Goal: Transaction & Acquisition: Book appointment/travel/reservation

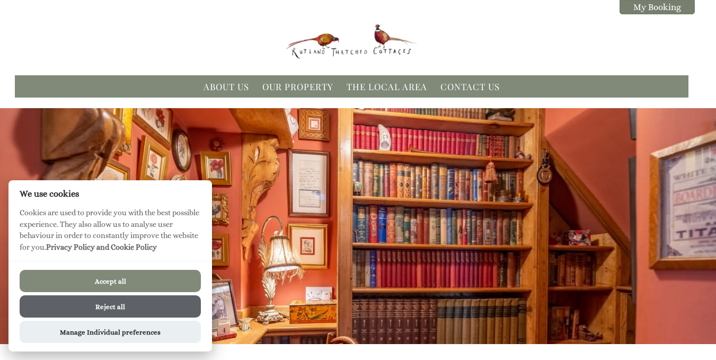
click at [164, 303] on button "Reject all" at bounding box center [110, 306] width 181 height 22
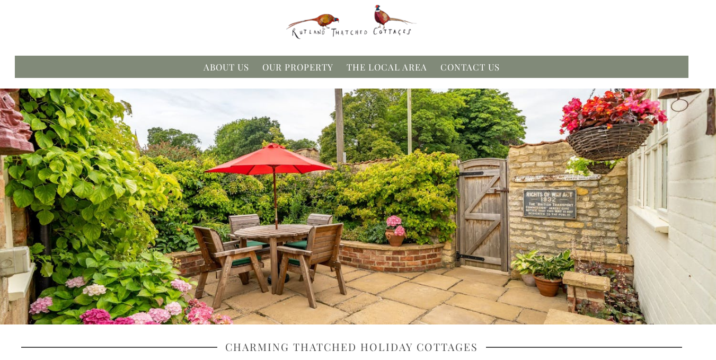
scroll to position [18, 0]
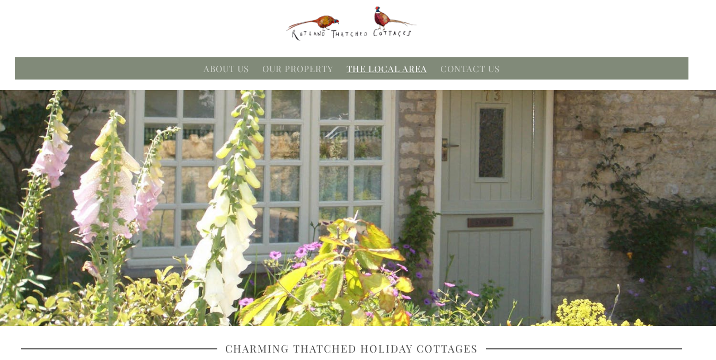
click at [402, 69] on link "The Local Area" at bounding box center [386, 69] width 81 height 12
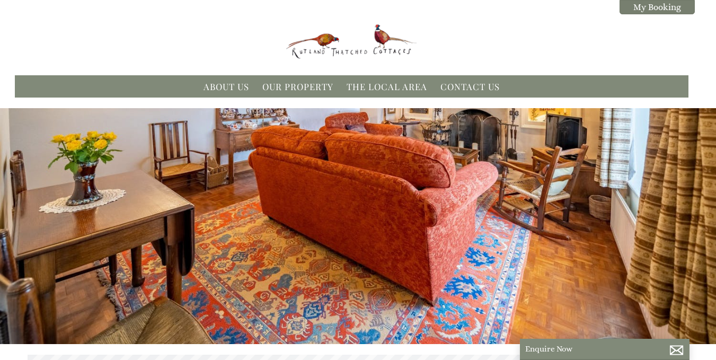
scroll to position [0, 10]
click at [392, 85] on link "The Local Area" at bounding box center [386, 87] width 81 height 12
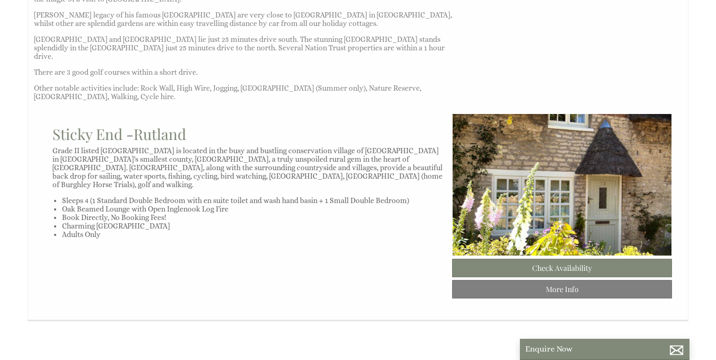
scroll to position [877, 0]
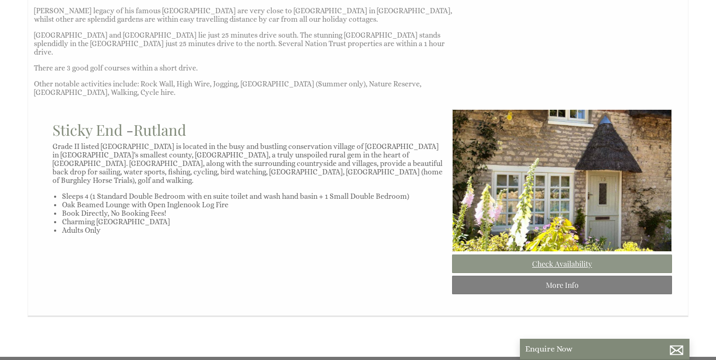
click at [583, 254] on link "Check Availability" at bounding box center [562, 263] width 220 height 19
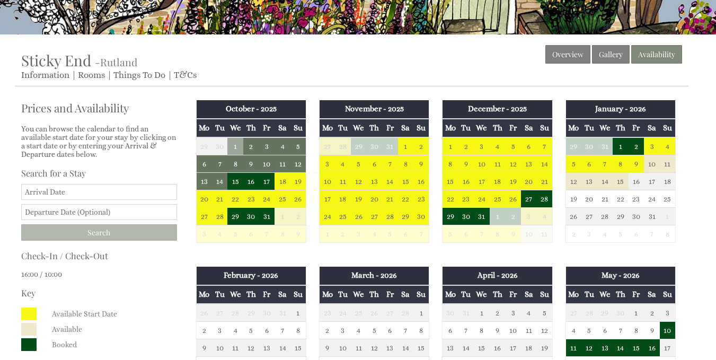
scroll to position [307, 0]
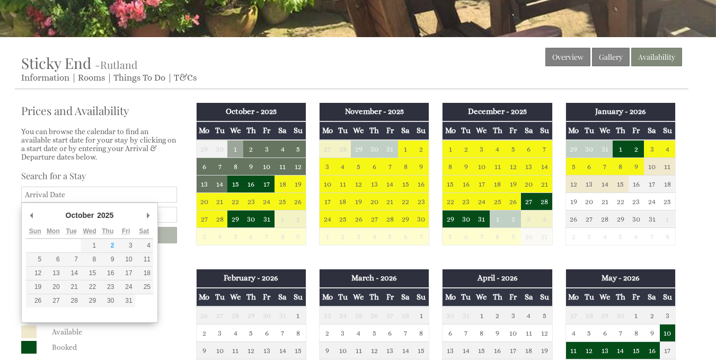
click at [32, 193] on input "Date" at bounding box center [99, 194] width 156 height 16
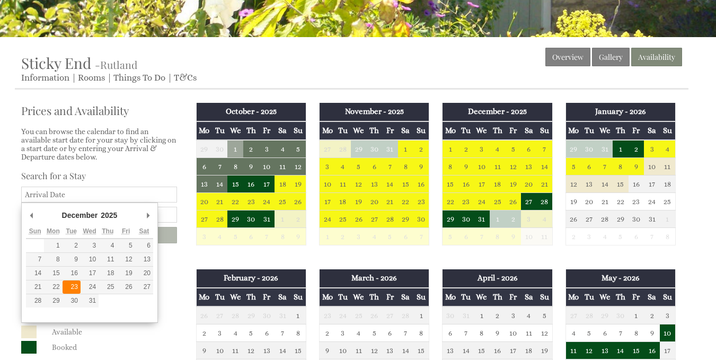
type input "[DATE]"
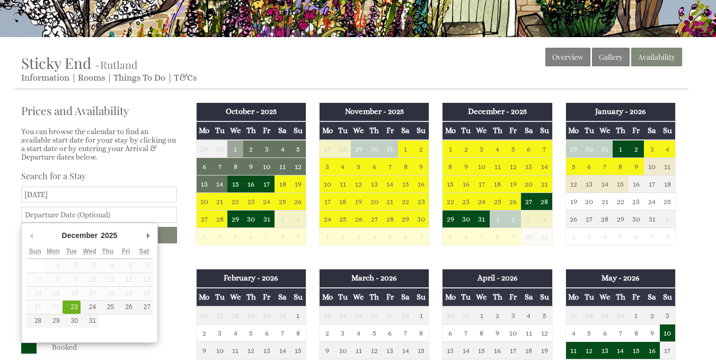
click at [46, 214] on input "text" at bounding box center [99, 215] width 156 height 16
type input "[DATE]"
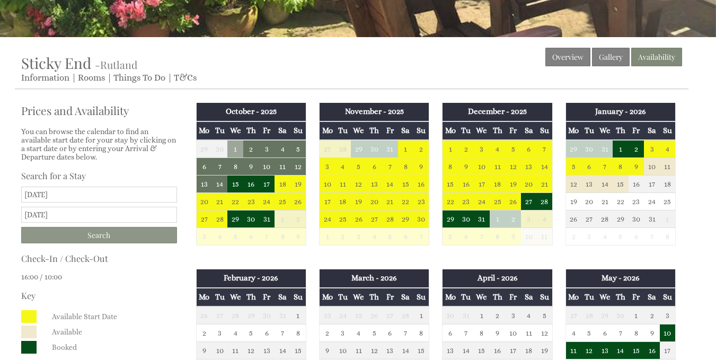
click at [102, 236] on input "Search" at bounding box center [99, 235] width 156 height 16
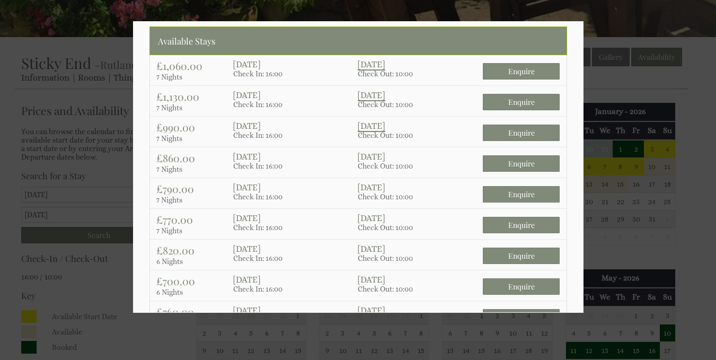
scroll to position [41, 0]
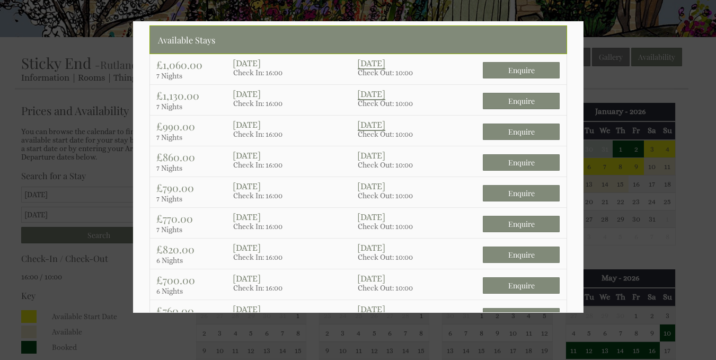
click at [704, 99] on div at bounding box center [358, 180] width 716 height 360
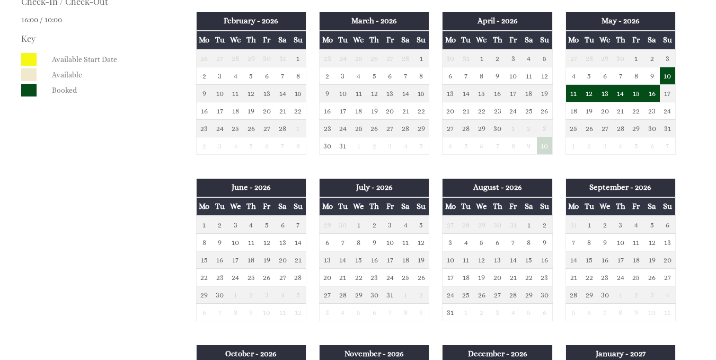
scroll to position [0, 0]
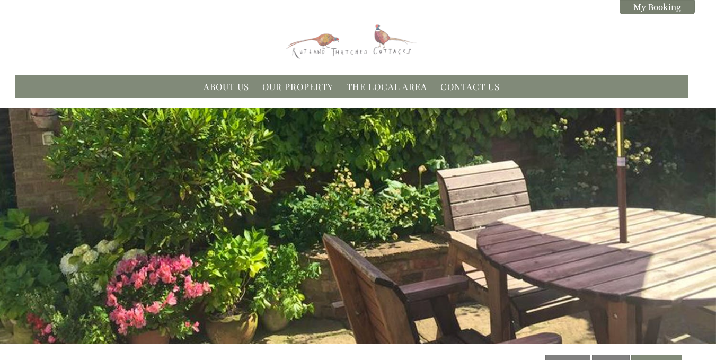
click at [377, 50] on img at bounding box center [352, 40] width 132 height 39
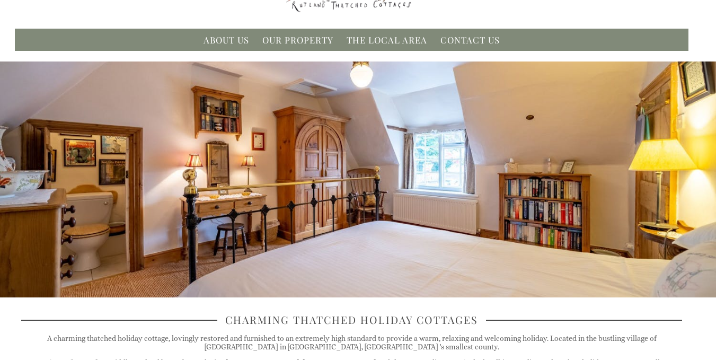
scroll to position [51, 0]
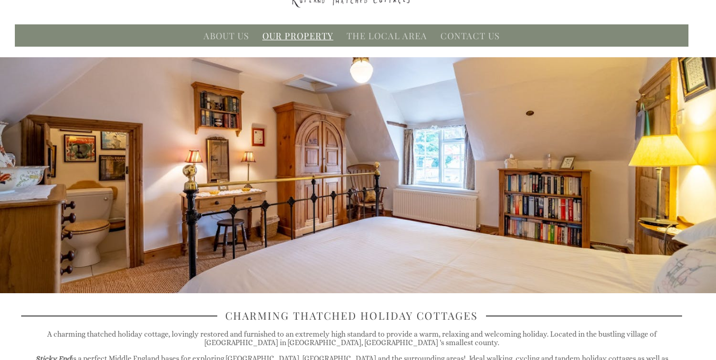
click at [303, 38] on link "Our Property" at bounding box center [297, 36] width 71 height 12
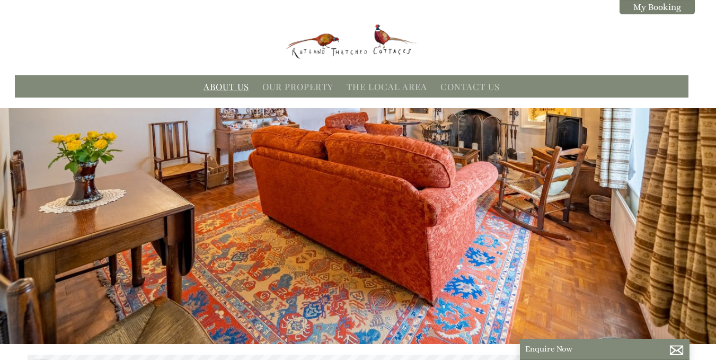
click at [237, 88] on link "About Us" at bounding box center [226, 87] width 46 height 12
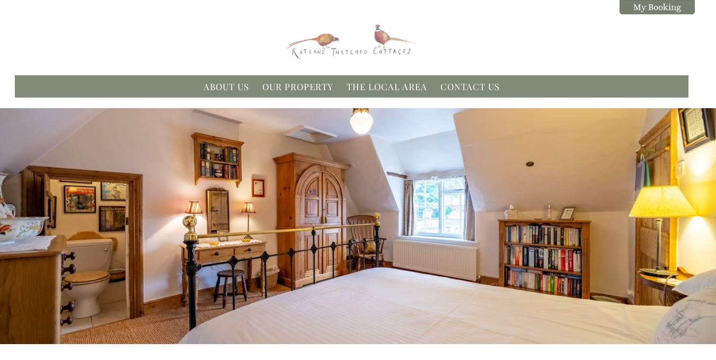
click at [340, 53] on img at bounding box center [352, 40] width 132 height 39
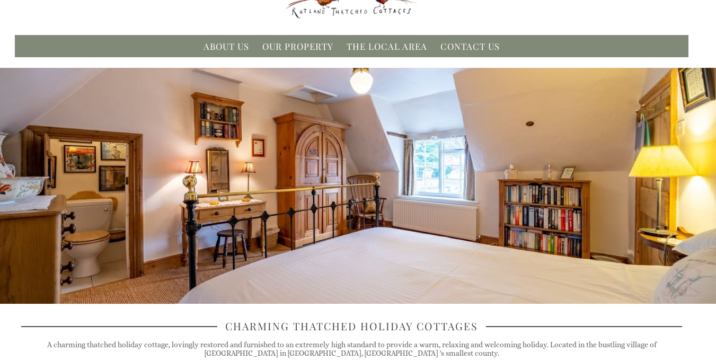
scroll to position [17, 0]
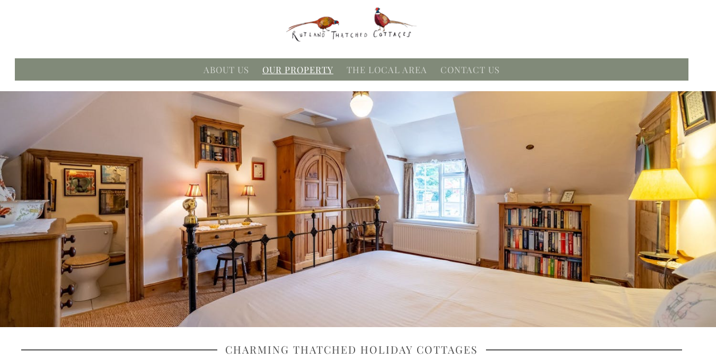
click at [288, 73] on link "Our Property" at bounding box center [297, 70] width 71 height 12
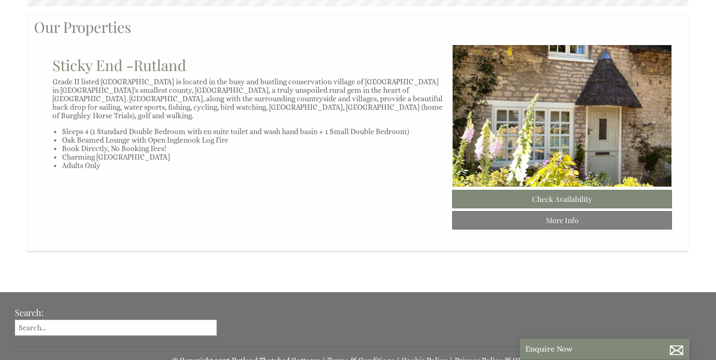
scroll to position [511, 0]
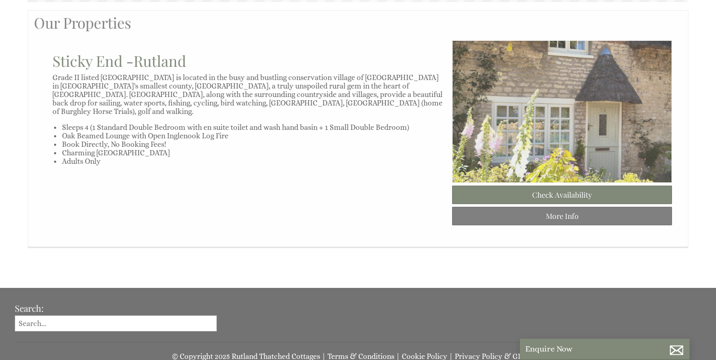
click at [563, 151] on img at bounding box center [562, 111] width 220 height 143
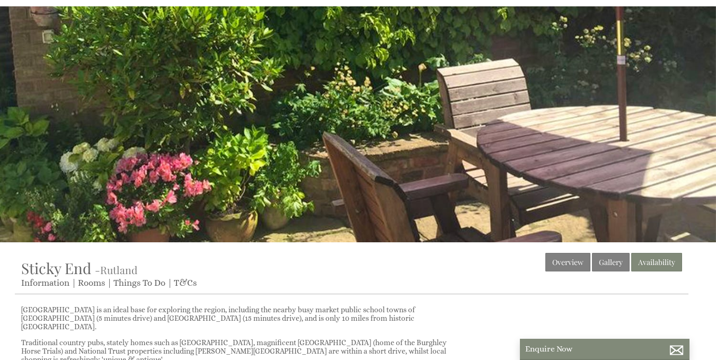
scroll to position [100, 0]
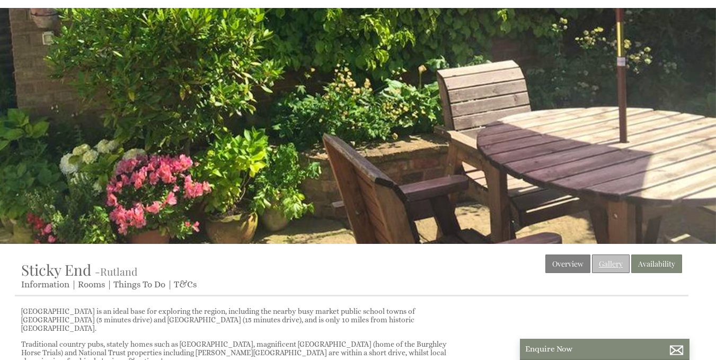
click at [610, 266] on link "Gallery" at bounding box center [611, 263] width 38 height 19
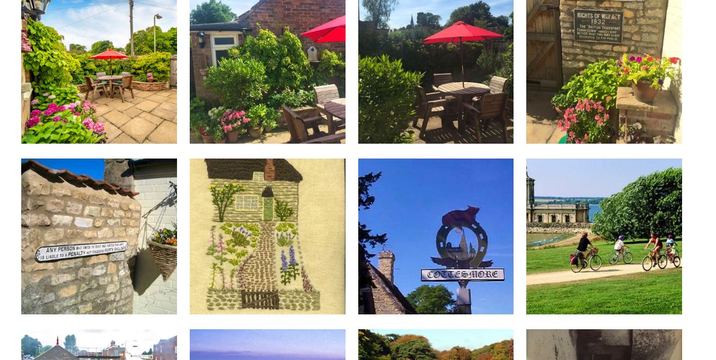
scroll to position [1109, 0]
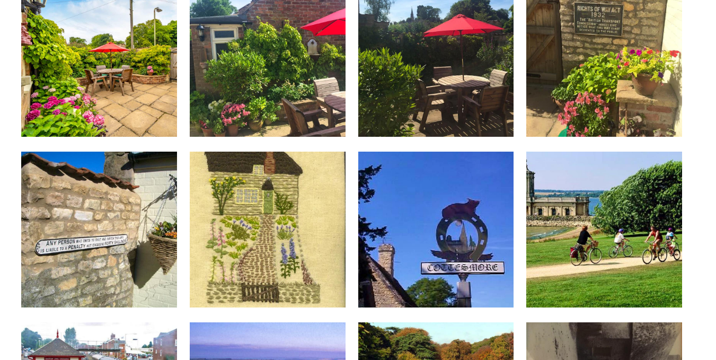
drag, startPoint x: 701, startPoint y: 129, endPoint x: 709, endPoint y: 121, distance: 10.9
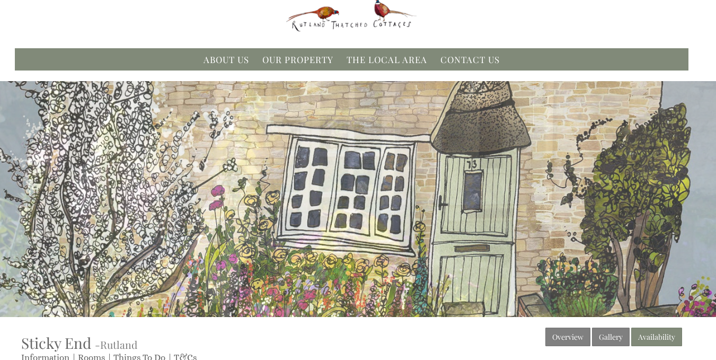
scroll to position [0, 0]
